Goal: Navigation & Orientation: Find specific page/section

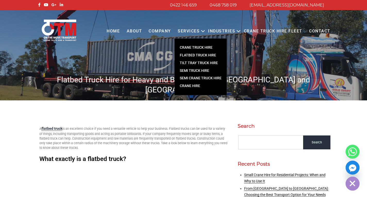
click at [194, 55] on link "FLATBED TRUCK HIRE" at bounding box center [201, 55] width 52 height 8
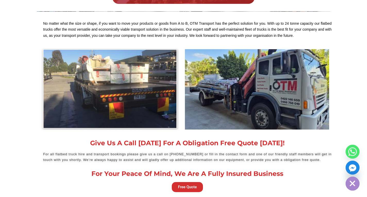
scroll to position [856, 0]
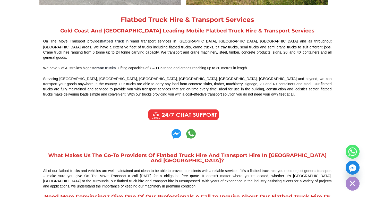
scroll to position [267, 0]
